Goal: Transaction & Acquisition: Purchase product/service

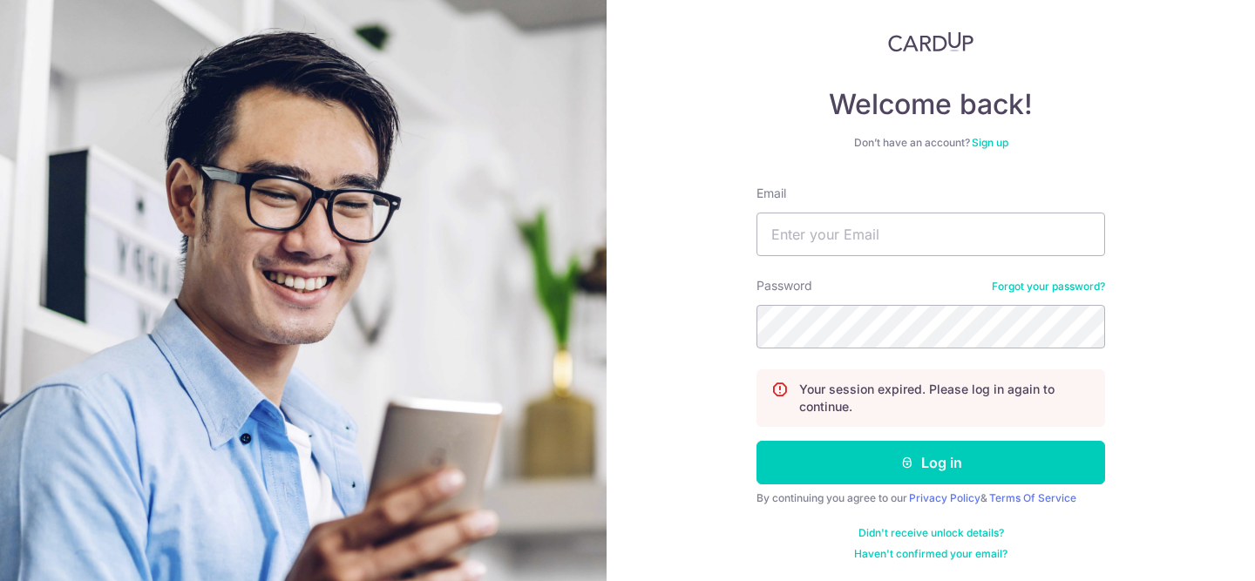
scroll to position [95, 0]
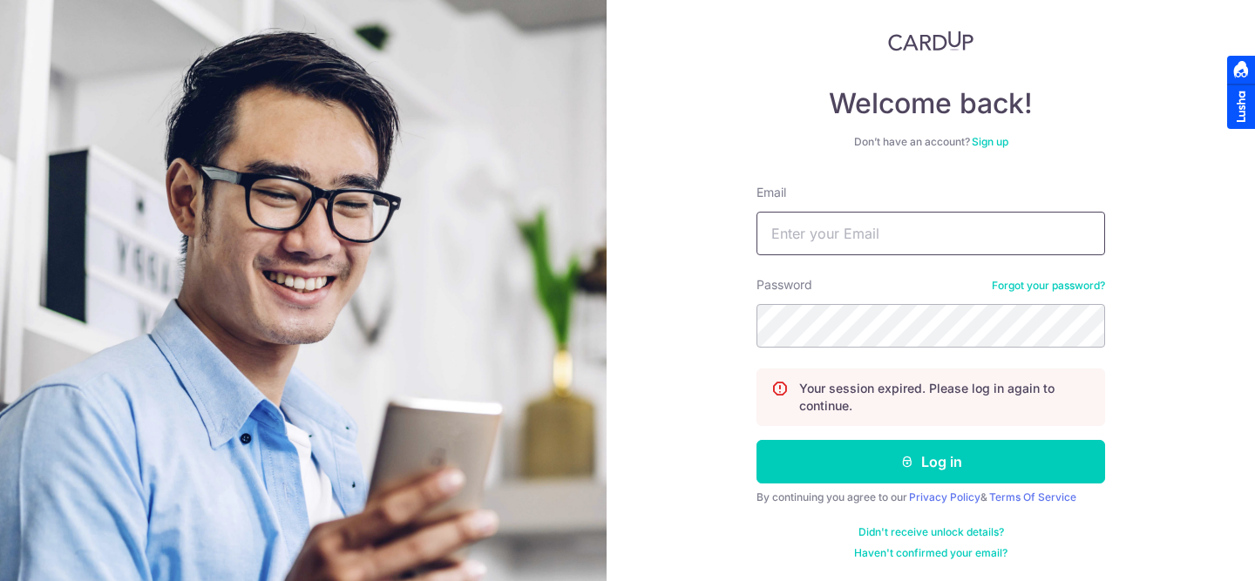
type input "[EMAIL_ADDRESS][DOMAIN_NAME]"
click at [846, 484] on form "Email sharmeelsidhu@gmail.com Password Forgot your password? Your session expir…" at bounding box center [931, 372] width 349 height 377
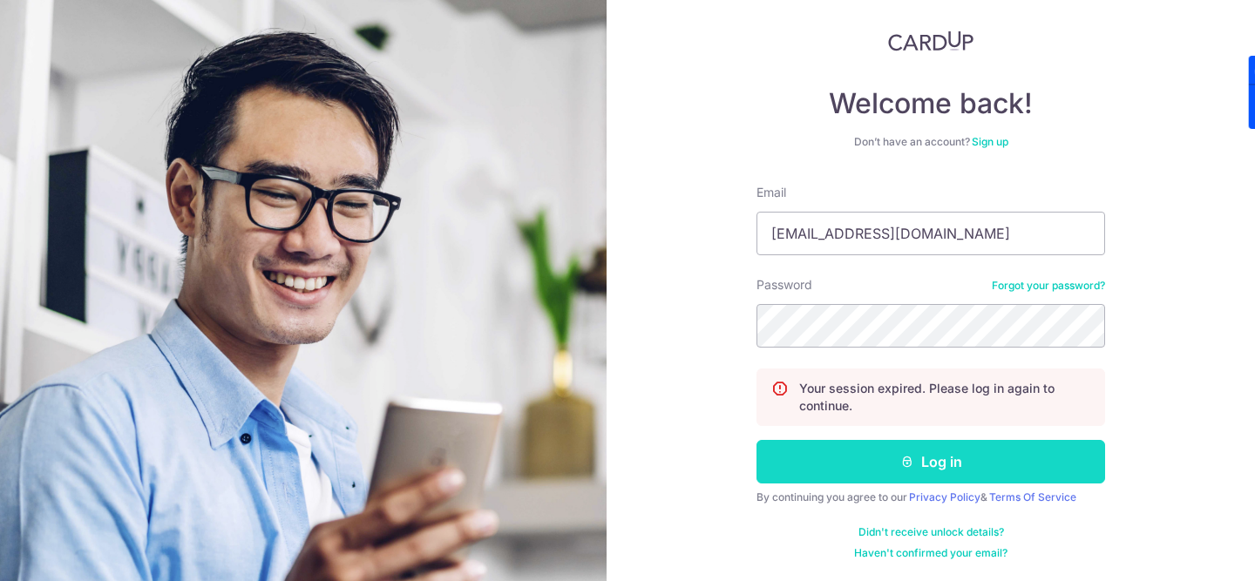
click at [851, 463] on button "Log in" at bounding box center [931, 462] width 349 height 44
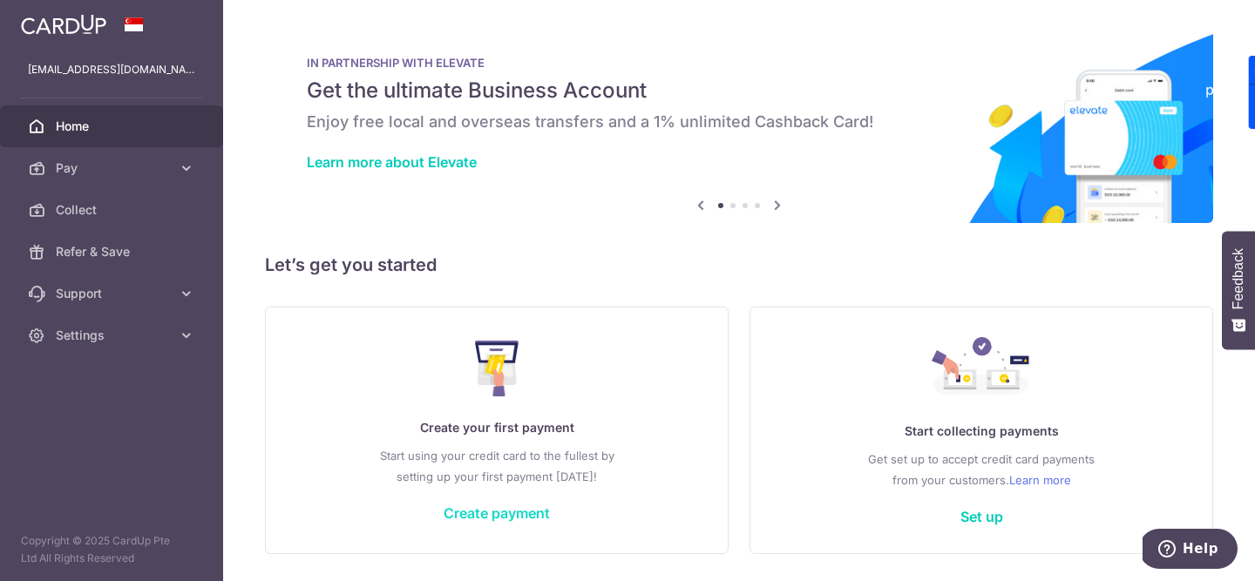
click at [482, 518] on link "Create payment" at bounding box center [497, 513] width 106 height 17
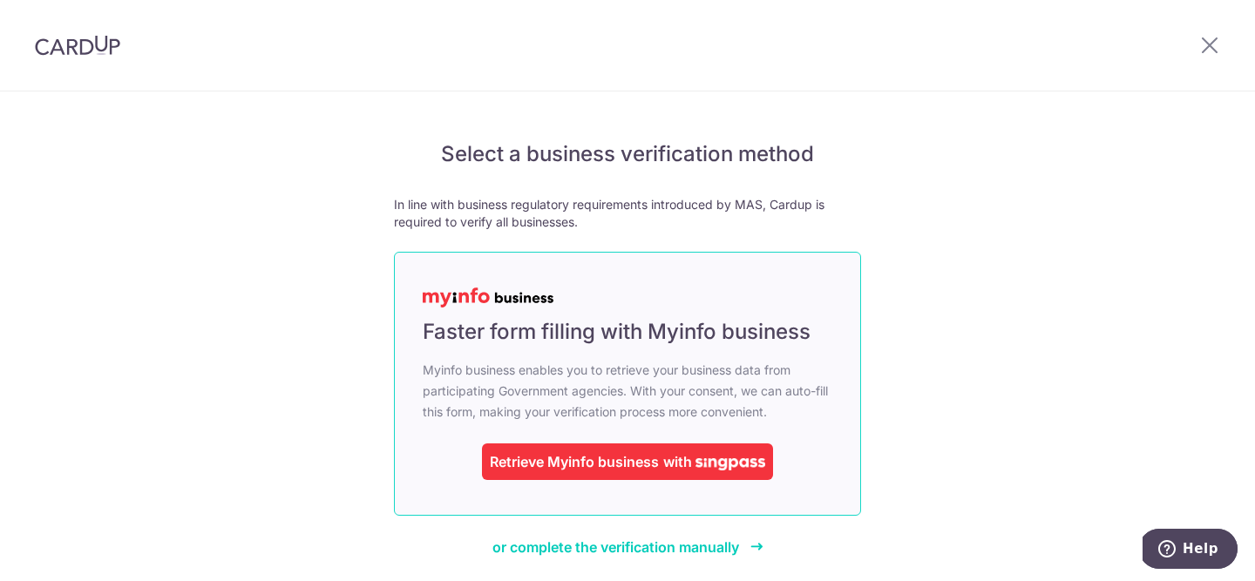
drag, startPoint x: 566, startPoint y: 457, endPoint x: 579, endPoint y: 494, distance: 39.7
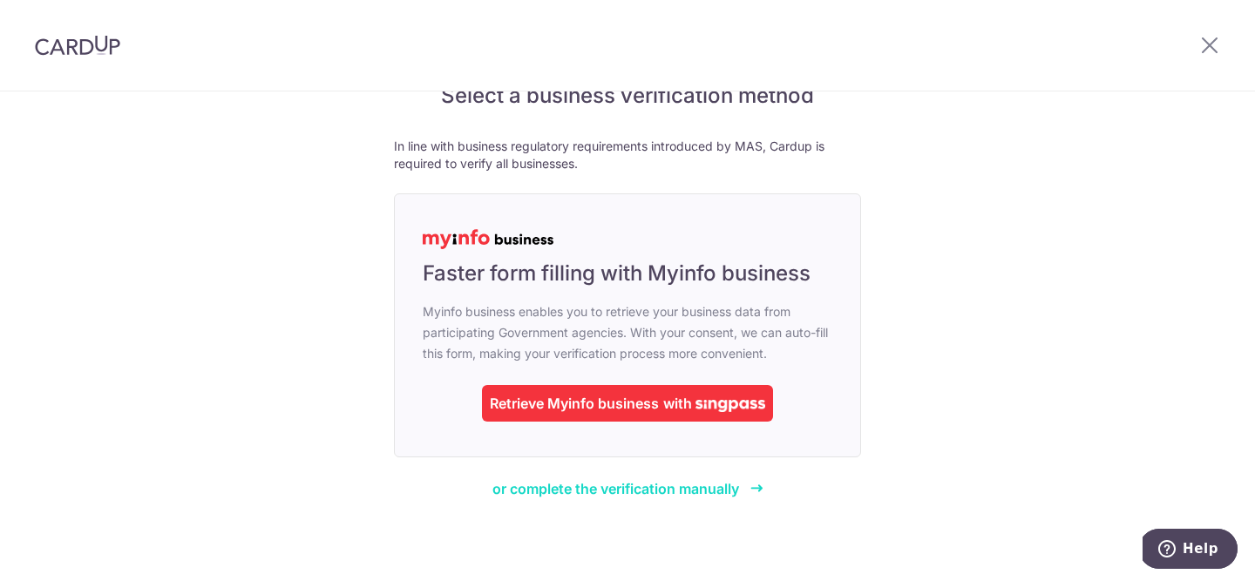
click at [603, 498] on link "or complete the verification manually" at bounding box center [627, 489] width 271 height 21
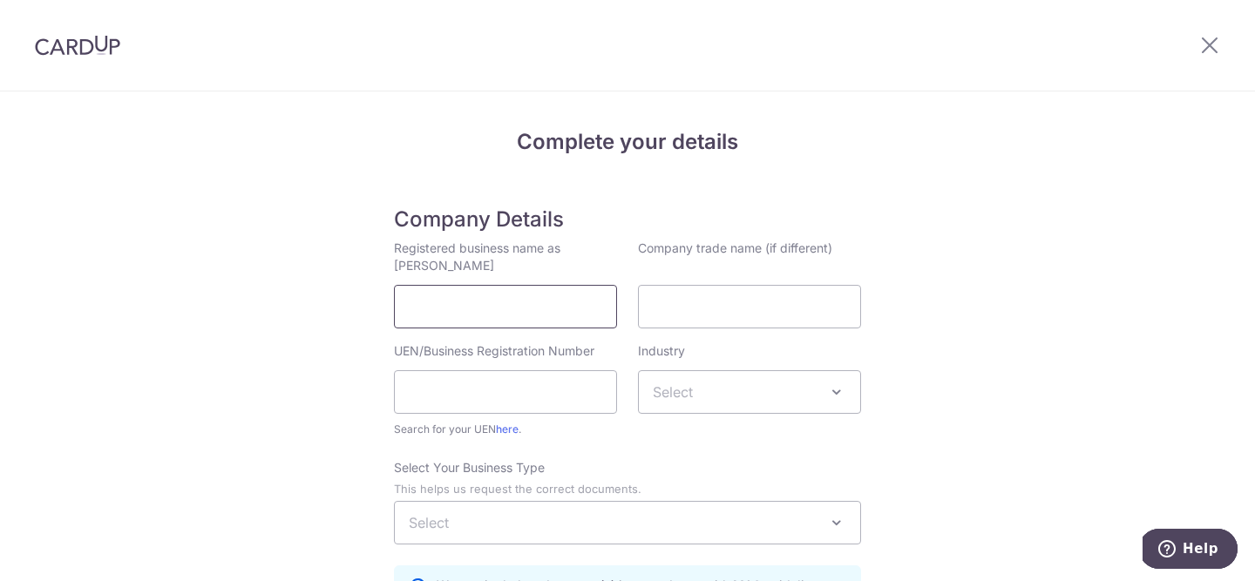
click at [573, 327] on input "Registered business name as [PERSON_NAME]" at bounding box center [505, 307] width 223 height 44
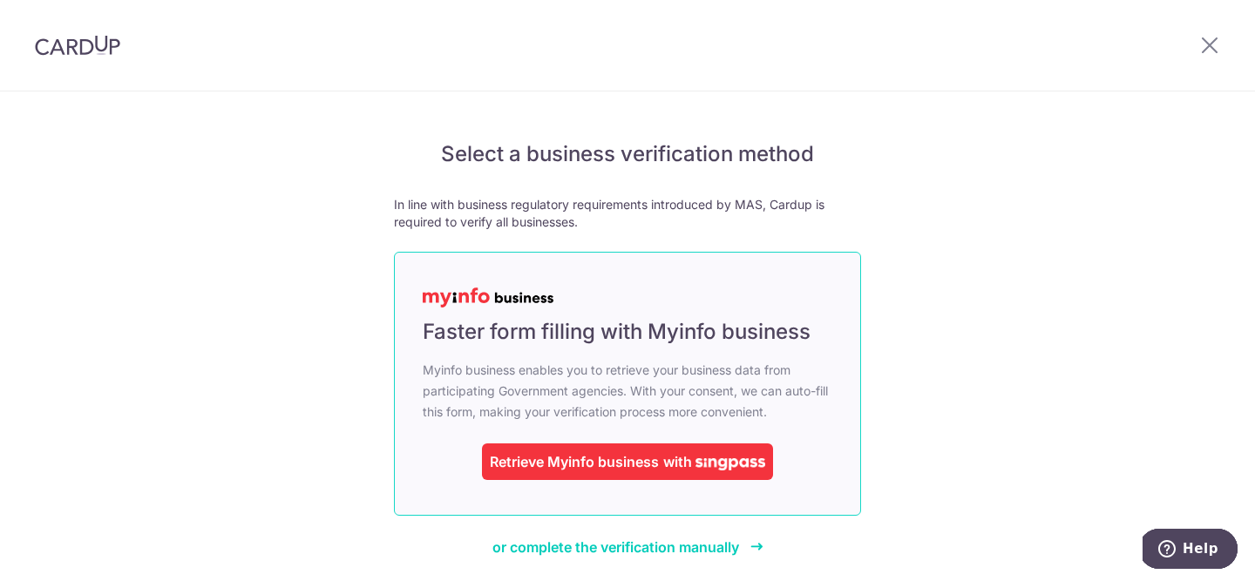
scroll to position [58, 0]
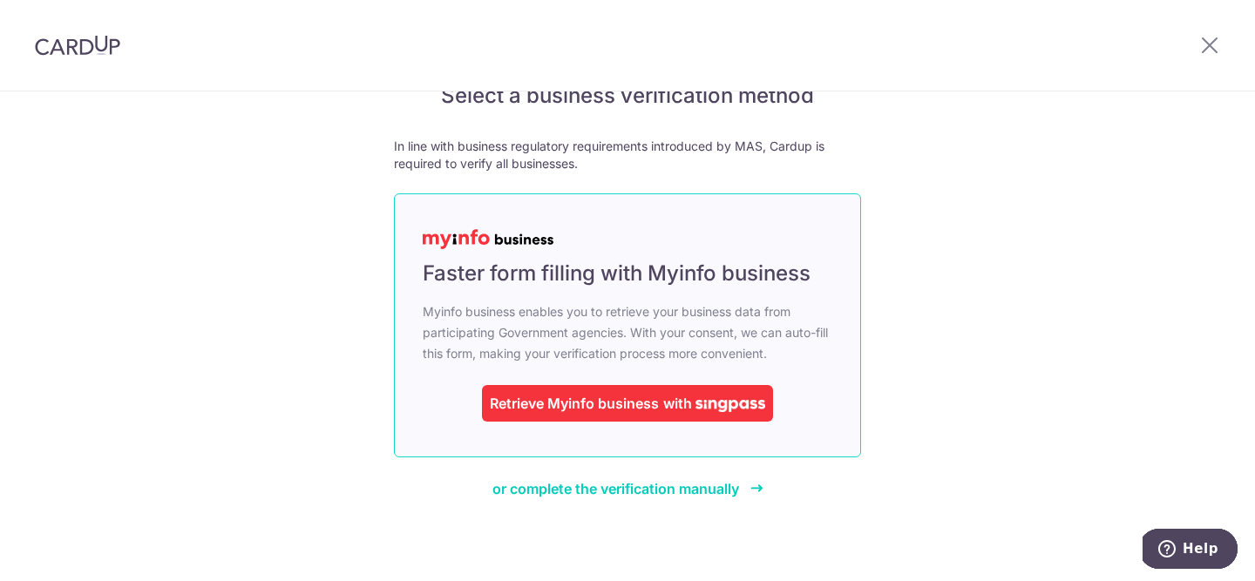
click at [574, 396] on div "Retrieve Myinfo business" at bounding box center [574, 403] width 169 height 21
